Goal: Complete application form: Complete application form

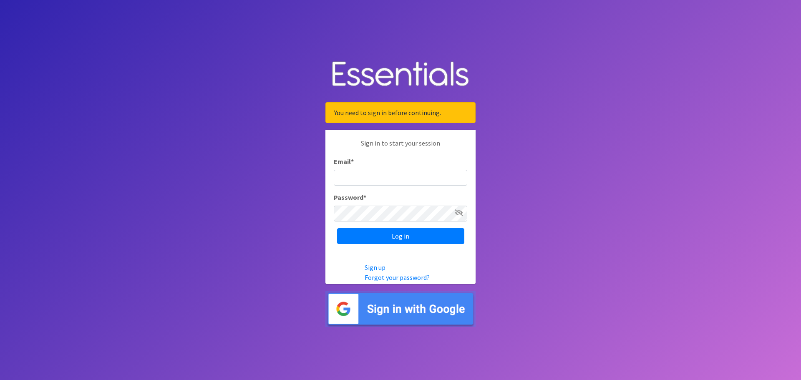
click at [364, 183] on input "Email *" at bounding box center [400, 178] width 133 height 16
type input "[PERSON_NAME][EMAIL_ADDRESS][PERSON_NAME][PERSON_NAME][DOMAIN_NAME]"
click at [337, 228] on input "Log in" at bounding box center [400, 236] width 127 height 16
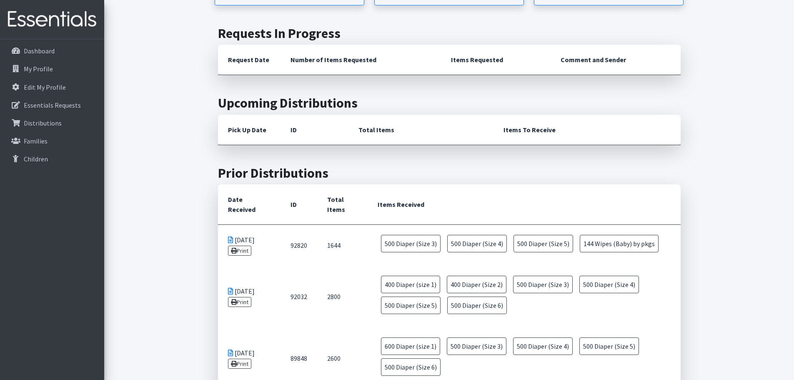
scroll to position [192, 0]
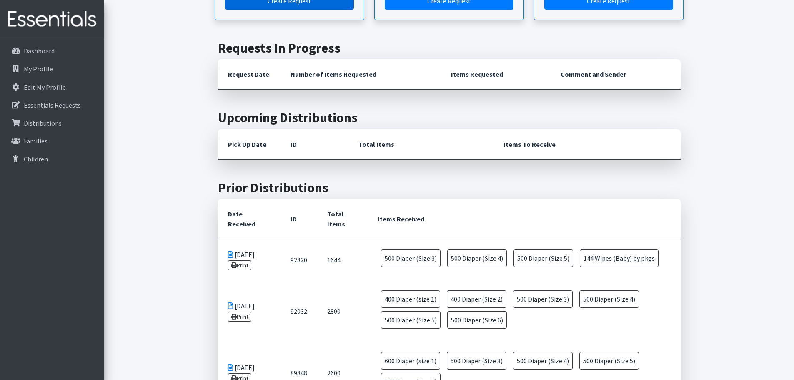
click at [276, 5] on link "Create Request" at bounding box center [289, 1] width 129 height 18
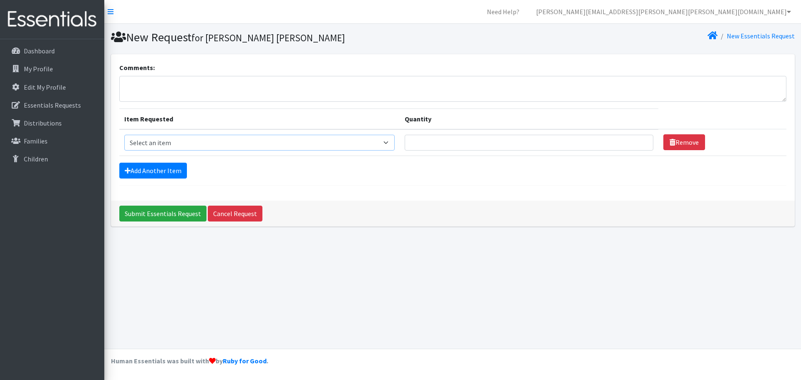
click at [175, 137] on select "Select an item Diaper (Size 2) Diaper (Size 3) Diaper (Size 4) Diaper (Size 5) …" at bounding box center [259, 143] width 270 height 16
select select "2958"
click at [124, 135] on select "Select an item Diaper (Size 2) Diaper (Size 3) Diaper (Size 4) Diaper (Size 5) …" at bounding box center [259, 143] width 270 height 16
click at [458, 143] on input "Quantity" at bounding box center [528, 143] width 248 height 16
type input "400"
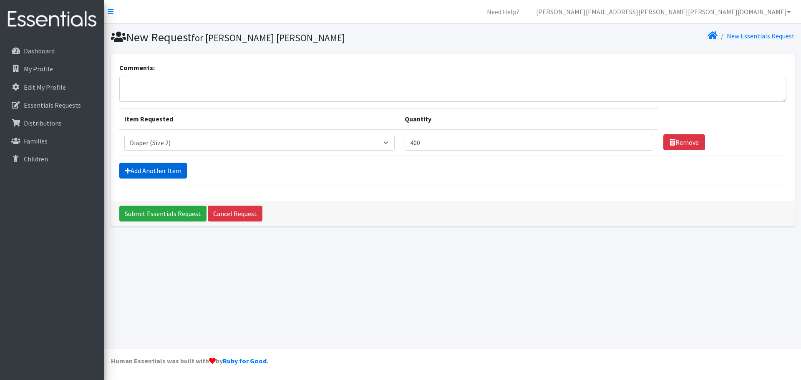
click at [136, 168] on link "Add Another Item" at bounding box center [153, 171] width 68 height 16
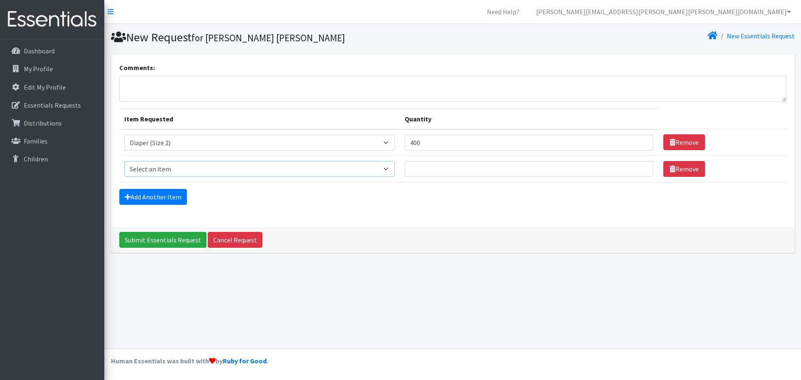
click at [169, 170] on select "Select an item Diaper (Size 2) Diaper (Size 3) Diaper (Size 4) Diaper (Size 5) …" at bounding box center [259, 169] width 270 height 16
select select "12589"
click at [124, 161] on select "Select an item Diaper (Size 2) Diaper (Size 3) Diaper (Size 4) Diaper (Size 5) …" at bounding box center [259, 169] width 270 height 16
click at [457, 167] on input "Quantity" at bounding box center [528, 169] width 248 height 16
type input "400"
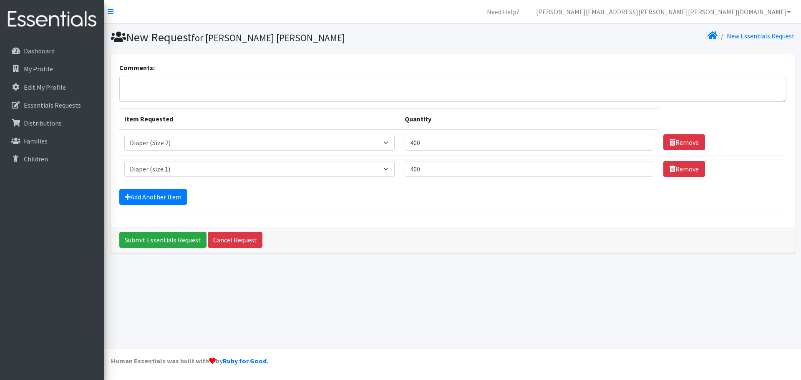
click at [140, 208] on form "Comments: Item Requested Quantity Item Requested Select an item Diaper (Size 2)…" at bounding box center [452, 137] width 667 height 149
click at [142, 201] on link "Add Another Item" at bounding box center [153, 197] width 68 height 16
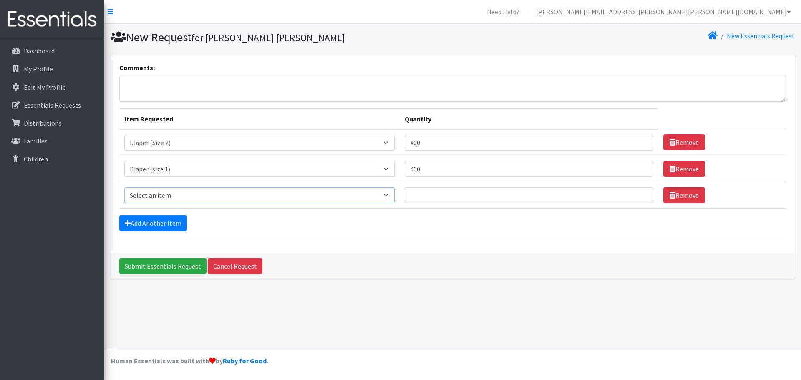
click at [149, 198] on select "Select an item Diaper (Size 2) Diaper (Size 3) Diaper (Size 4) Diaper (Size 5) …" at bounding box center [259, 195] width 270 height 16
select select "2930"
click at [124, 187] on select "Select an item Diaper (Size 2) Diaper (Size 3) Diaper (Size 4) Diaper (Size 5) …" at bounding box center [259, 195] width 270 height 16
click at [436, 197] on input "Quantity" at bounding box center [528, 195] width 248 height 16
type input "400"
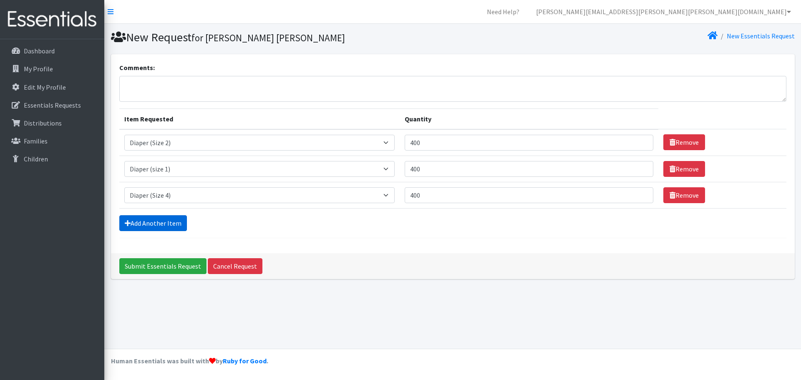
click at [157, 217] on link "Add Another Item" at bounding box center [153, 223] width 68 height 16
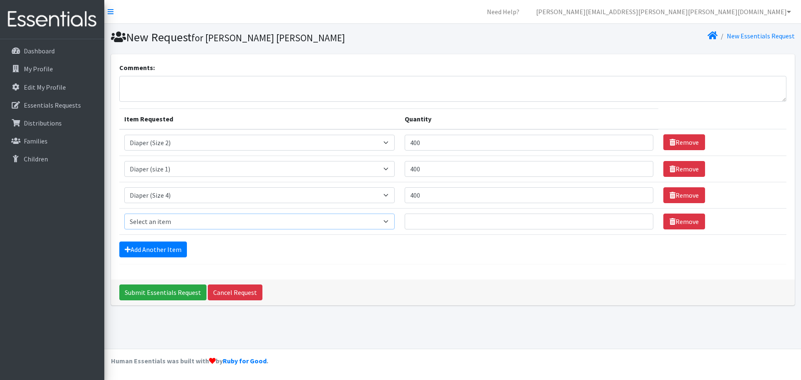
click at [178, 220] on select "Select an item Diaper (Size 2) Diaper (Size 3) Diaper (Size 4) Diaper (Size 5) …" at bounding box center [259, 221] width 270 height 16
select select "2961"
click at [124, 213] on select "Select an item Diaper (Size 2) Diaper (Size 3) Diaper (Size 4) Diaper (Size 5) …" at bounding box center [259, 221] width 270 height 16
click at [459, 226] on input "Quantity" at bounding box center [528, 221] width 248 height 16
type input "500"
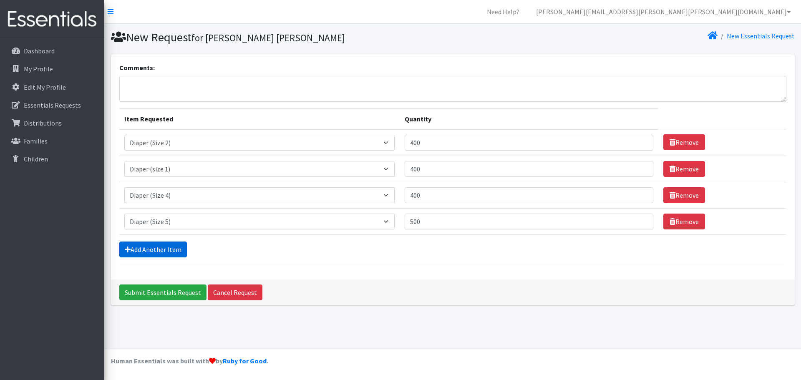
click at [158, 242] on link "Add Another Item" at bounding box center [153, 249] width 68 height 16
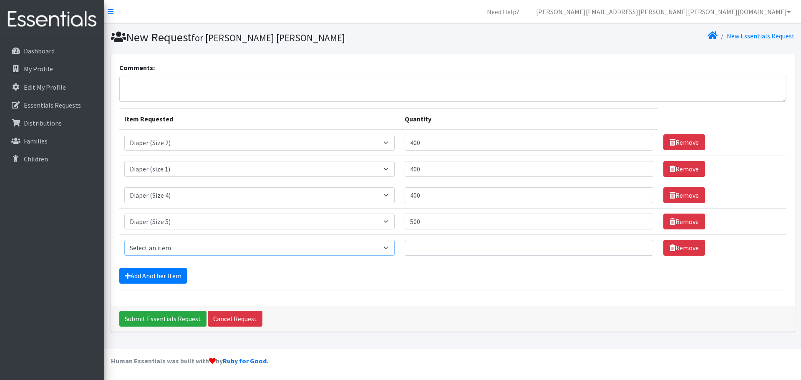
click at [187, 248] on select "Select an item Diaper (Size 2) Diaper (Size 3) Diaper (Size 4) Diaper (Size 5) …" at bounding box center [259, 248] width 270 height 16
select select "2950"
click at [124, 240] on select "Select an item Diaper (Size 2) Diaper (Size 3) Diaper (Size 4) Diaper (Size 5) …" at bounding box center [259, 248] width 270 height 16
click at [446, 250] on input "Quantity" at bounding box center [528, 248] width 248 height 16
type input "500"
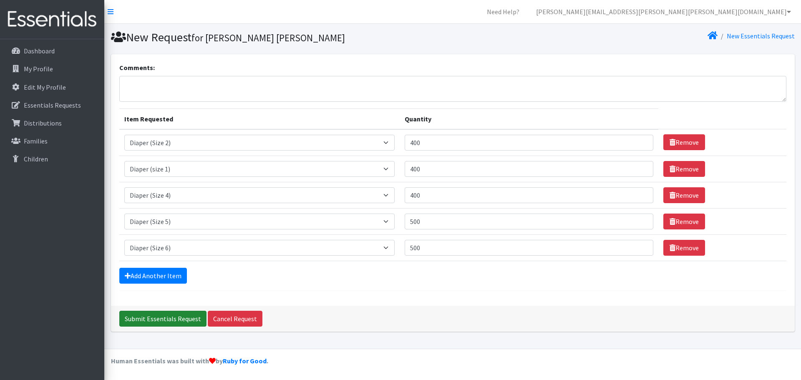
click at [177, 313] on input "Submit Essentials Request" at bounding box center [162, 319] width 87 height 16
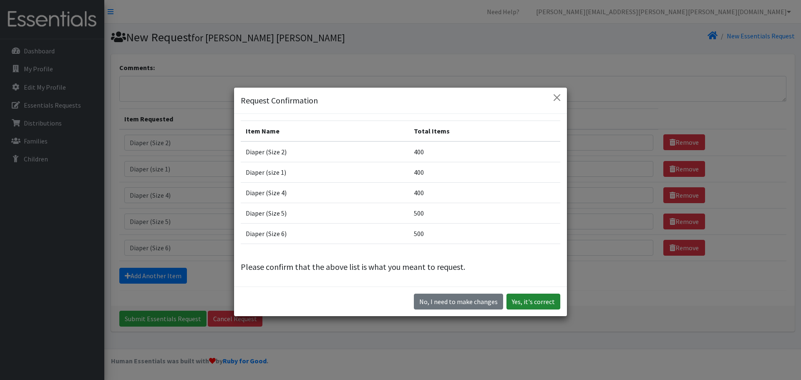
click at [539, 301] on button "Yes, it's correct" at bounding box center [533, 302] width 54 height 16
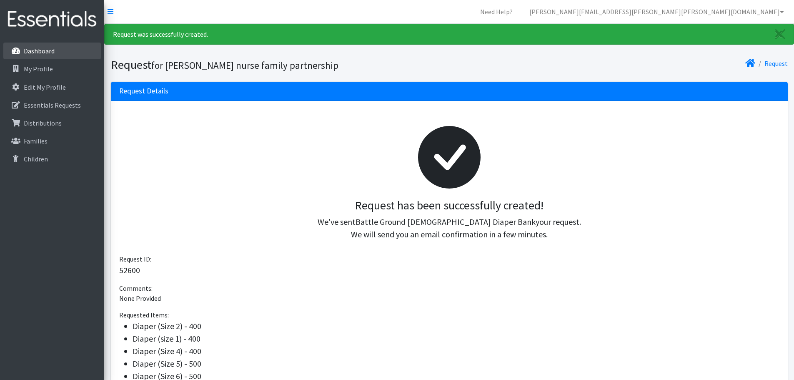
click at [61, 45] on link "Dashboard" at bounding box center [52, 51] width 98 height 17
